Goal: Use online tool/utility

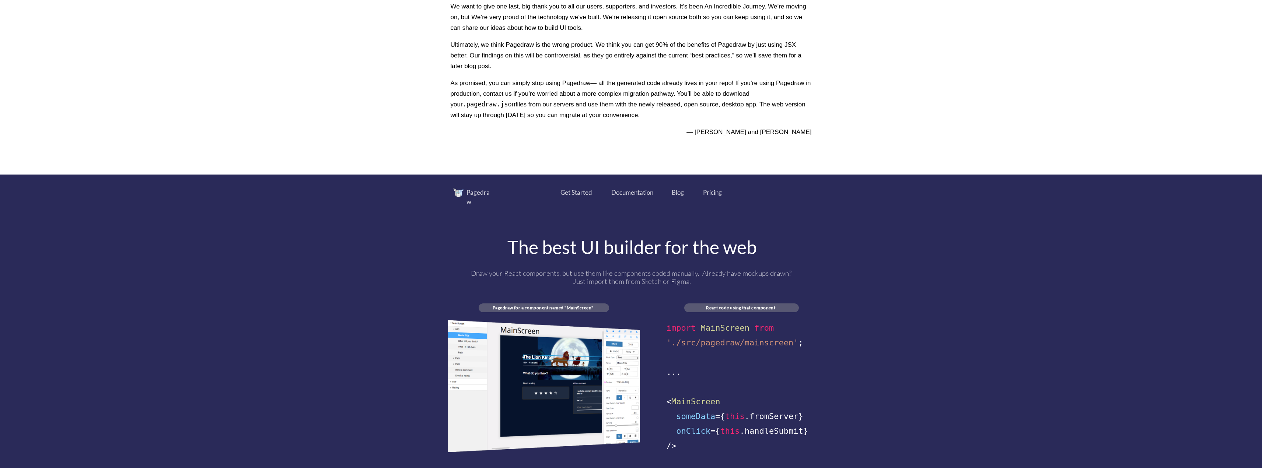
scroll to position [332, 0]
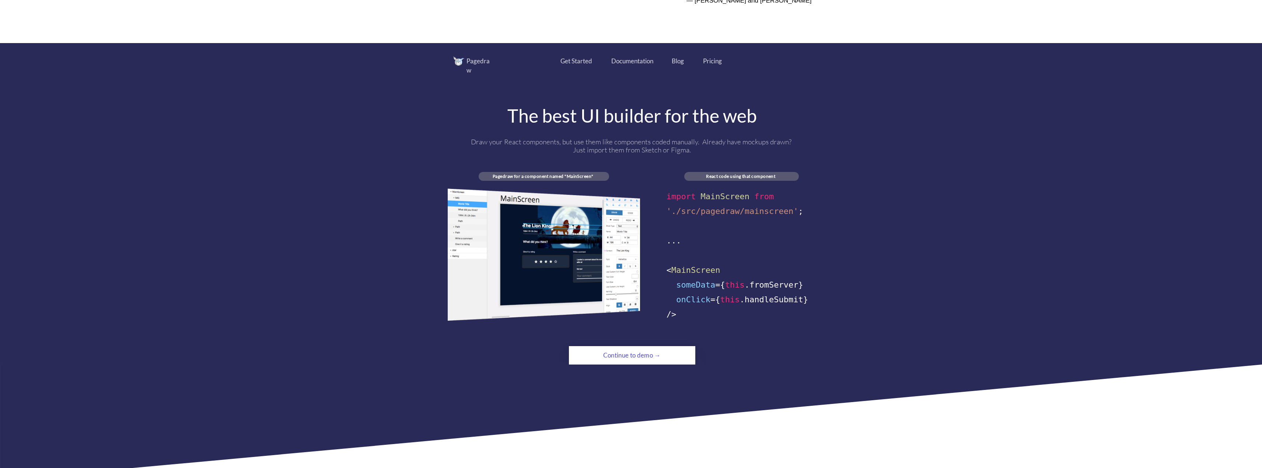
click at [625, 349] on div "Continue to demo →" at bounding box center [632, 355] width 86 height 15
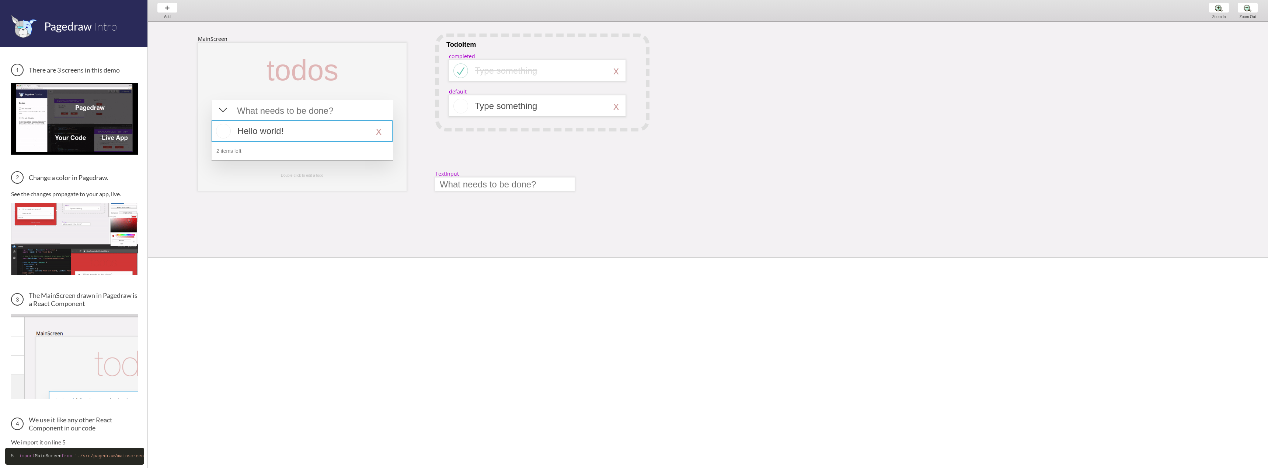
click at [274, 125] on div at bounding box center [302, 131] width 181 height 21
select select "16"
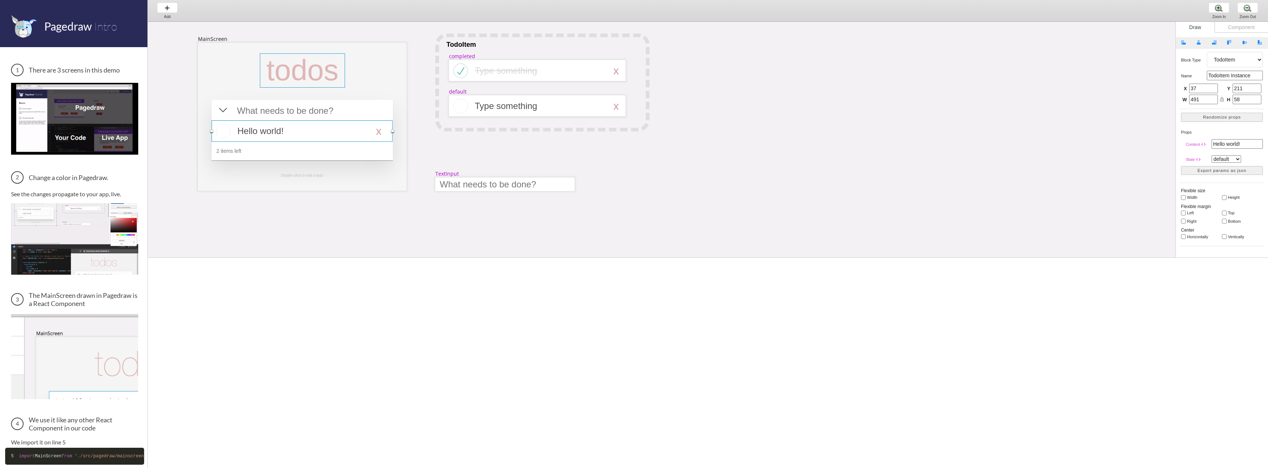
click at [324, 77] on div at bounding box center [302, 70] width 85 height 34
select select "3"
drag, startPoint x: 345, startPoint y: 69, endPoint x: 385, endPoint y: 75, distance: 40.6
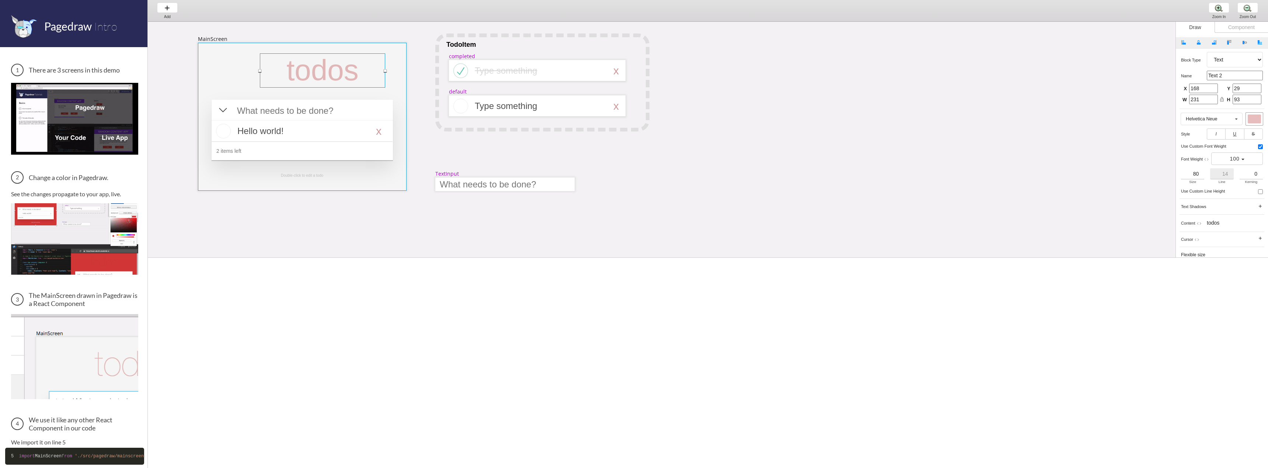
click at [385, 75] on div "MainScreen todos Hello world! x 2 items left TodoItem completed Type something …" at bounding box center [1032, 341] width 1769 height 638
type input "340"
type input "92"
click at [521, 73] on div at bounding box center [540, 71] width 131 height 10
select select "3"
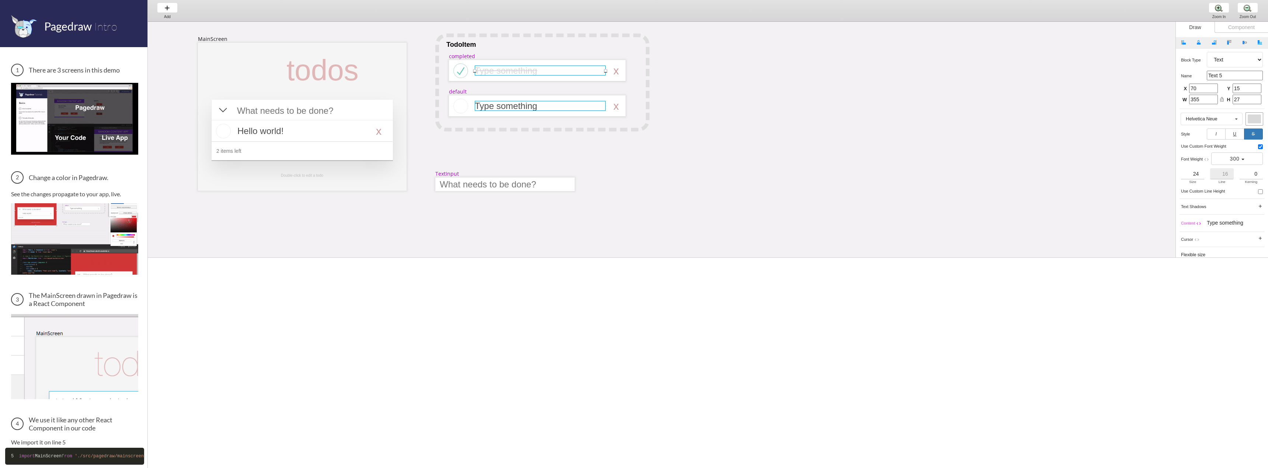
click at [509, 106] on div at bounding box center [540, 106] width 131 height 10
select select "3"
click at [90, 130] on img at bounding box center [74, 118] width 127 height 71
click at [129, 205] on img at bounding box center [74, 238] width 127 height 71
click at [347, 63] on div at bounding box center [322, 70] width 125 height 34
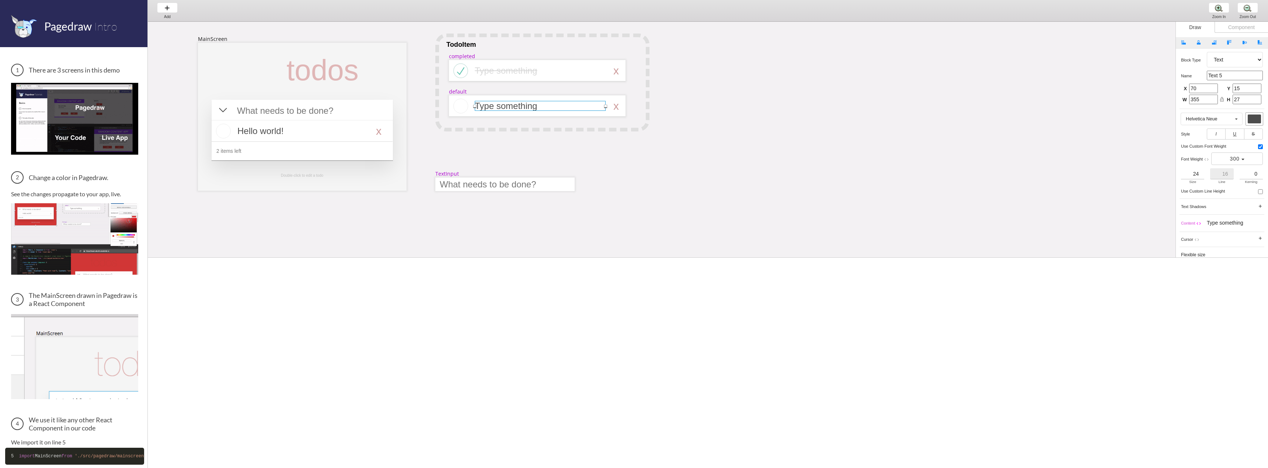
select select "3"
click at [488, 179] on div at bounding box center [504, 185] width 139 height 14
select select "9"
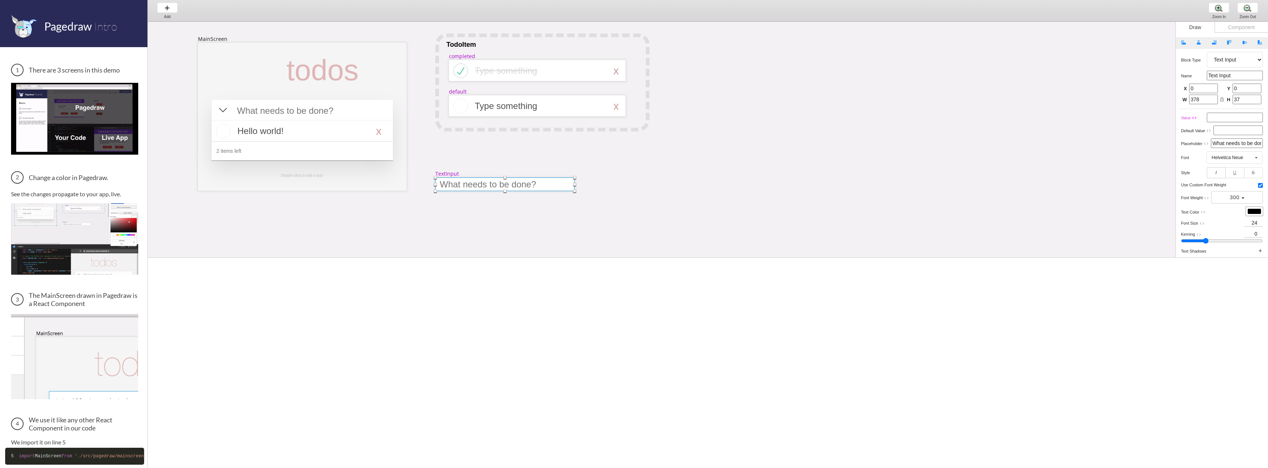
click at [487, 185] on div at bounding box center [504, 185] width 139 height 14
